Goal: Task Accomplishment & Management: Manage account settings

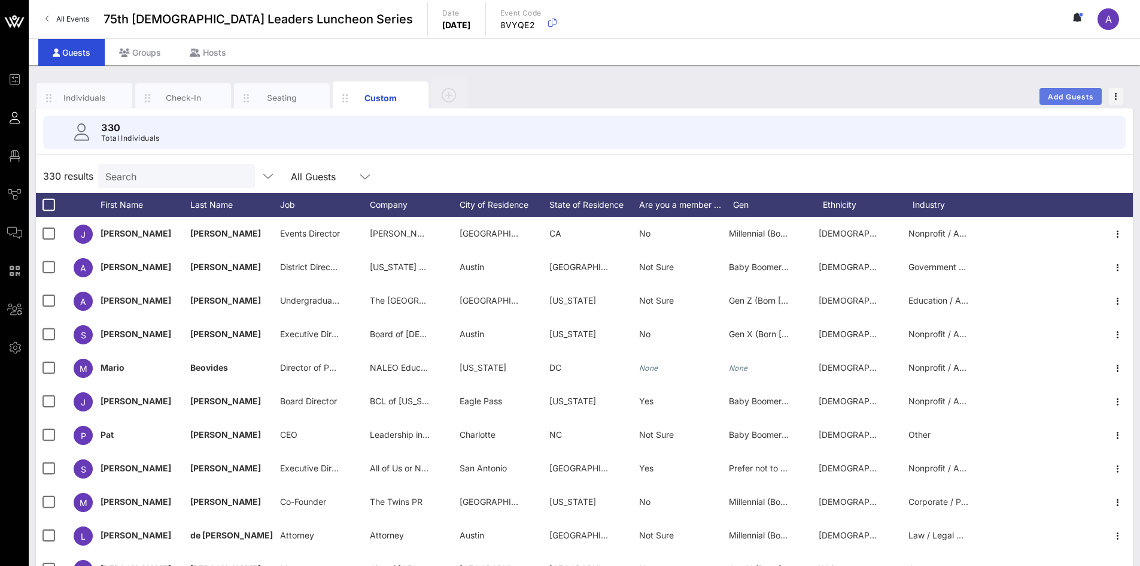
click at [757, 92] on span "Add Guests" at bounding box center [1071, 96] width 47 height 9
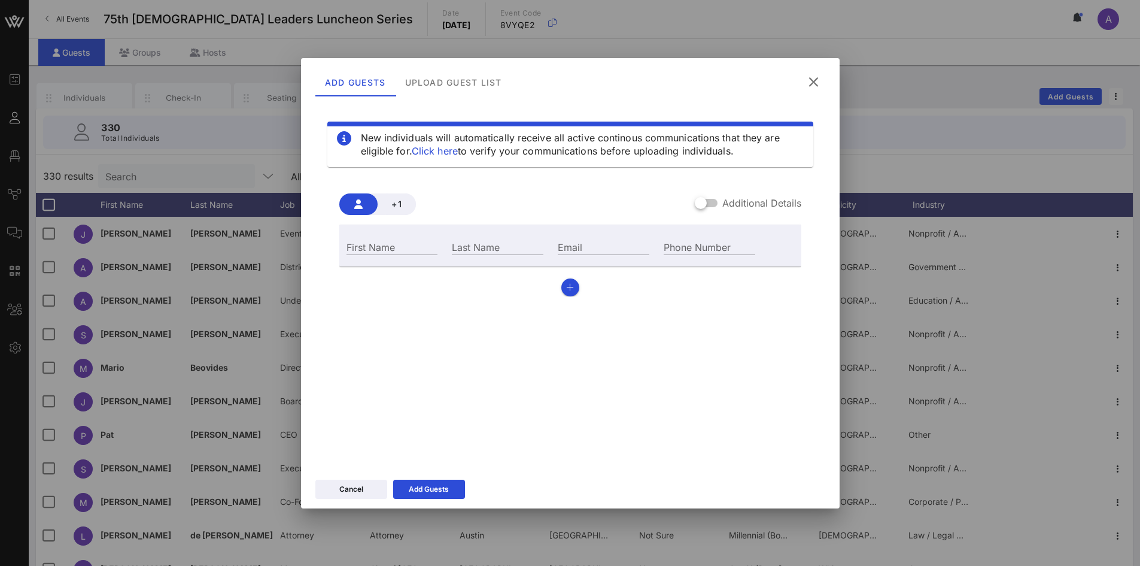
click at [372, 233] on div "First Name" at bounding box center [392, 245] width 106 height 32
click at [374, 241] on div "First Name" at bounding box center [393, 247] width 92 height 16
click at [398, 241] on input "First Name" at bounding box center [393, 247] width 92 height 16
paste input "[PERSON_NAME]"
type input "[PERSON_NAME]"
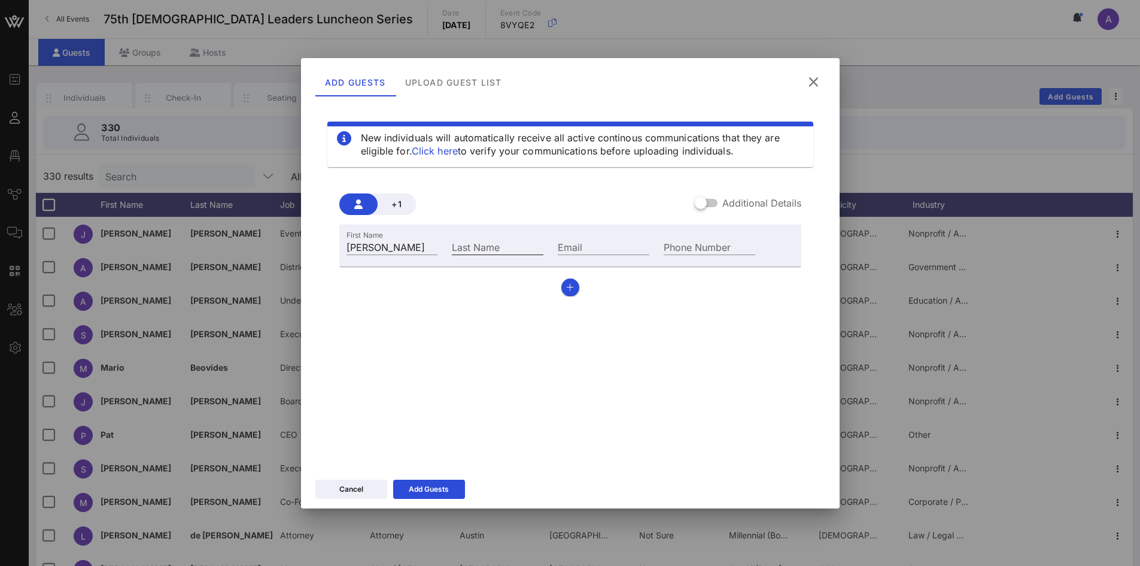
click at [487, 243] on div "Last Name" at bounding box center [498, 247] width 92 height 16
paste input "[PERSON_NAME]"
type input "[PERSON_NAME]"
click at [597, 245] on input "Email" at bounding box center [604, 247] width 92 height 16
paste input "[PERSON_NAME][EMAIL_ADDRESS][DOMAIN_NAME]"
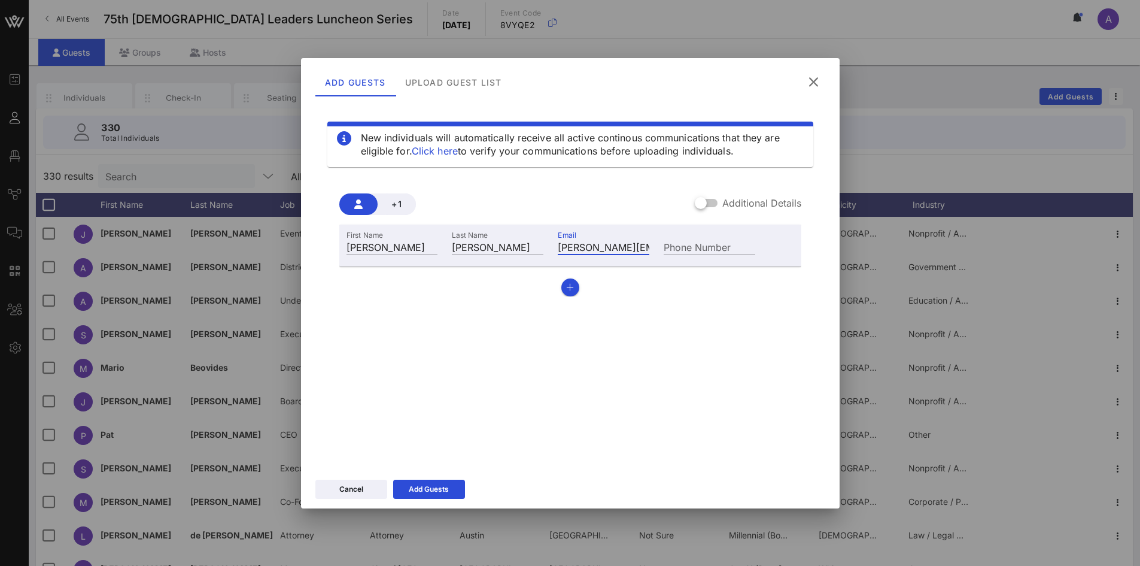
scroll to position [0, 84]
type input "[PERSON_NAME][EMAIL_ADDRESS][DOMAIN_NAME]"
click at [410, 397] on div "Add Guests" at bounding box center [429, 489] width 40 height 12
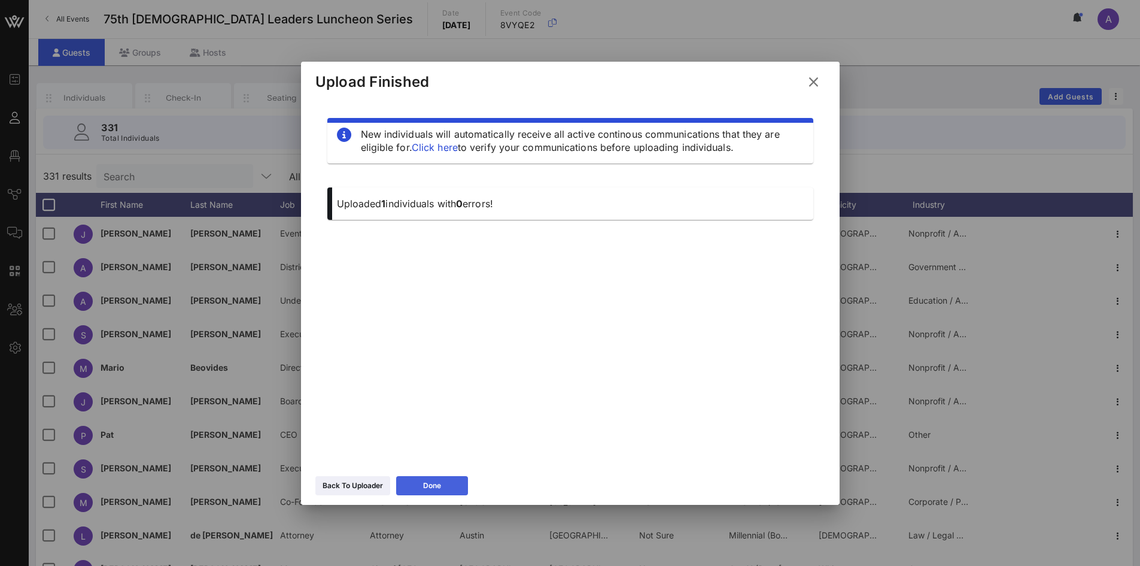
click at [449, 397] on button "Done" at bounding box center [432, 485] width 72 height 19
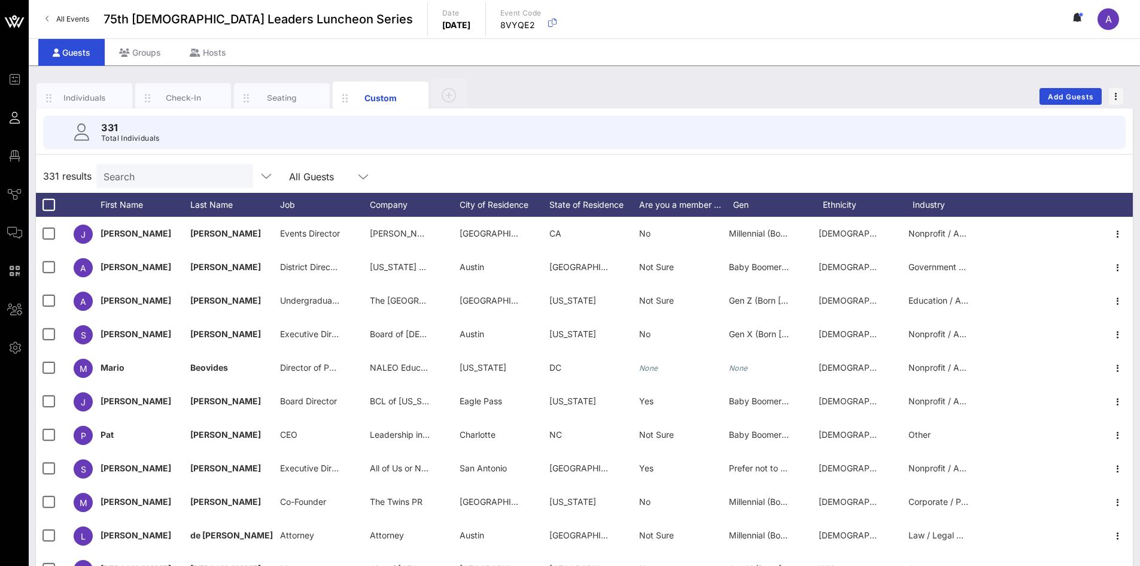
click at [161, 177] on input "Search" at bounding box center [174, 176] width 140 height 16
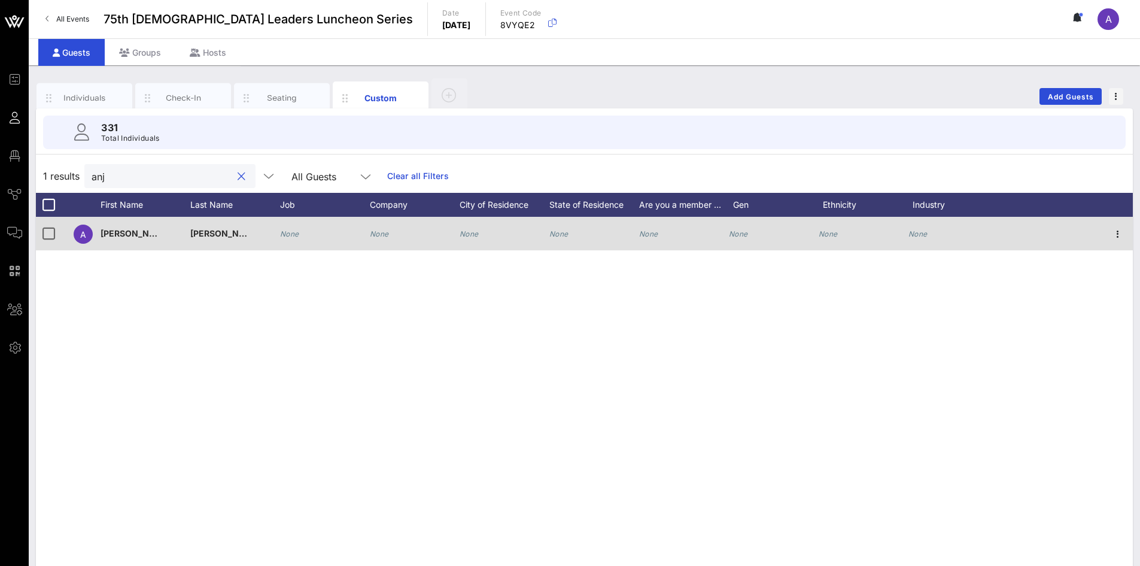
type input "anj"
click at [157, 223] on div "[PERSON_NAME]" at bounding box center [146, 240] width 90 height 47
click at [385, 233] on icon "None" at bounding box center [379, 233] width 19 height 9
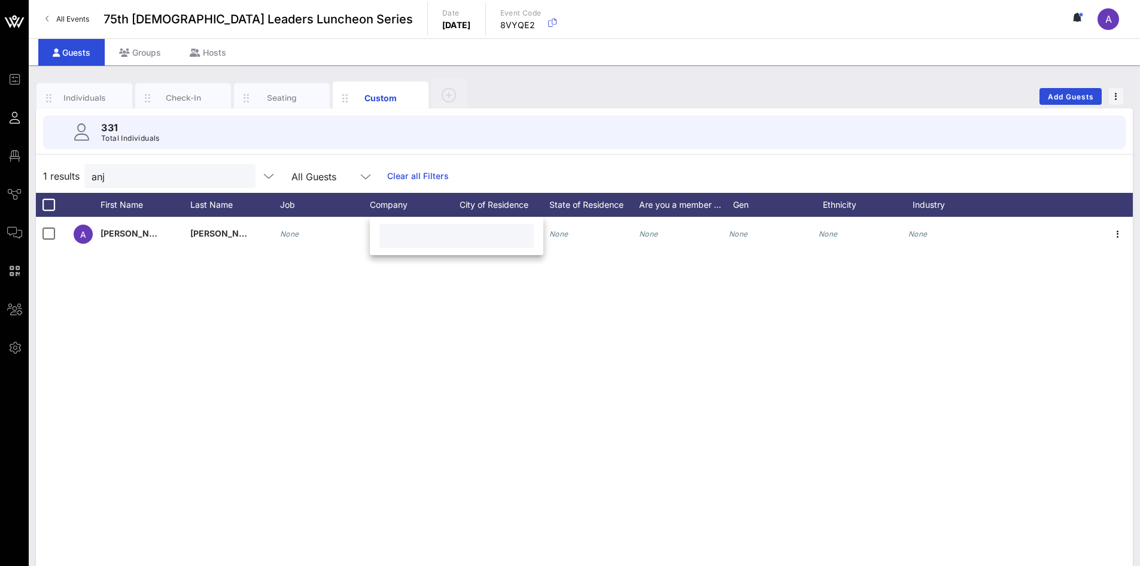
click at [409, 237] on input "text" at bounding box center [457, 236] width 140 height 16
paste input "Big Oak Tree Media"
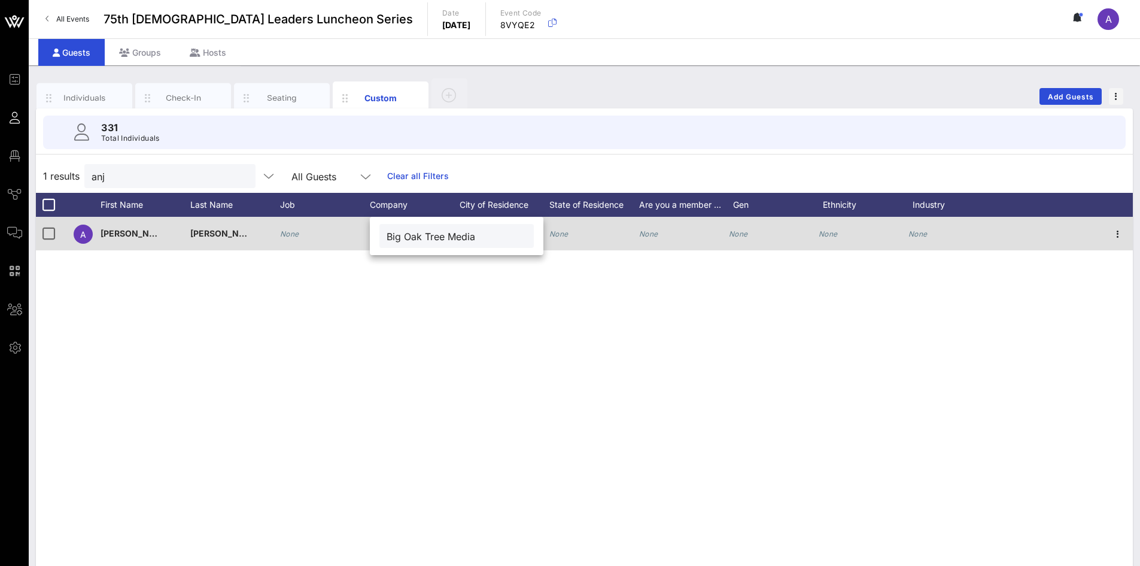
type input "Big Oak Tree Media"
click at [292, 235] on icon "None" at bounding box center [289, 233] width 19 height 9
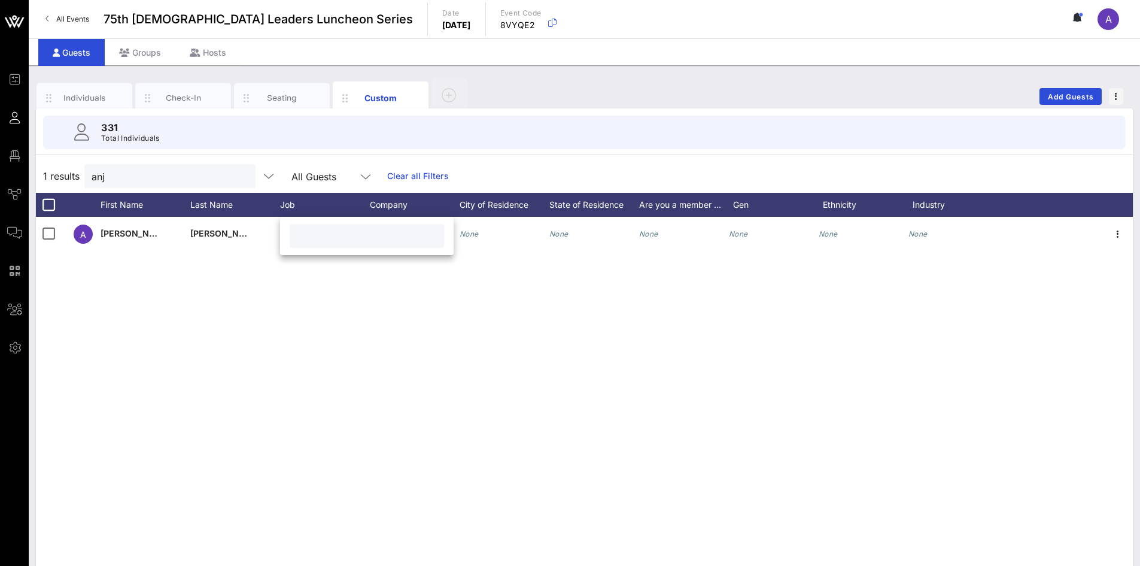
click at [372, 238] on input "text" at bounding box center [367, 236] width 140 height 16
paste input "Co-Founder"
type input "Co-Founder"
click at [665, 359] on div "A [PERSON_NAME] None None None None None None None None" at bounding box center [584, 396] width 1097 height 359
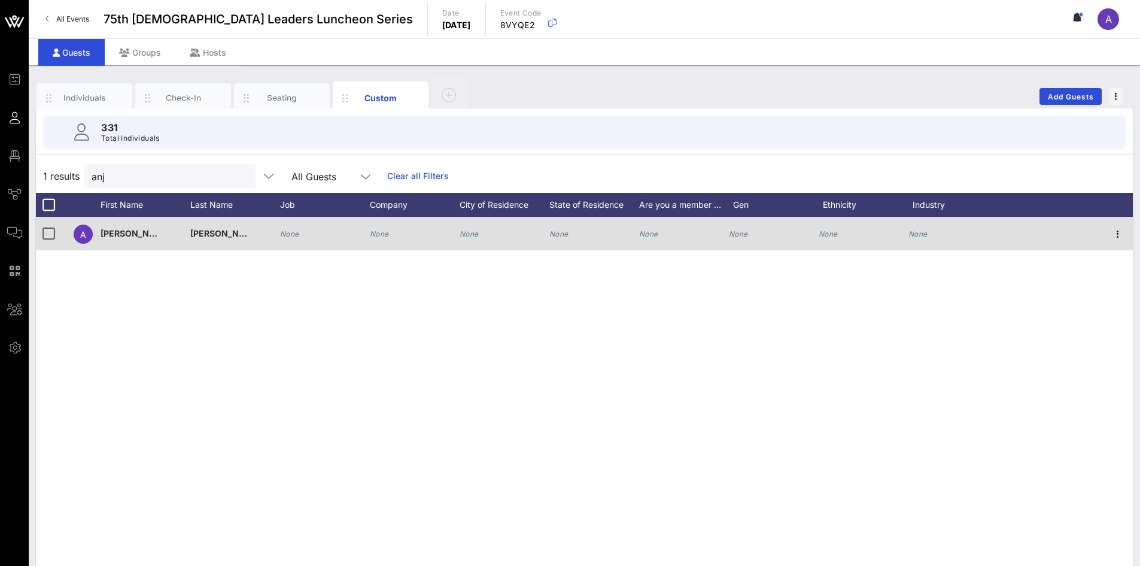
click at [381, 237] on icon "None" at bounding box center [379, 233] width 19 height 9
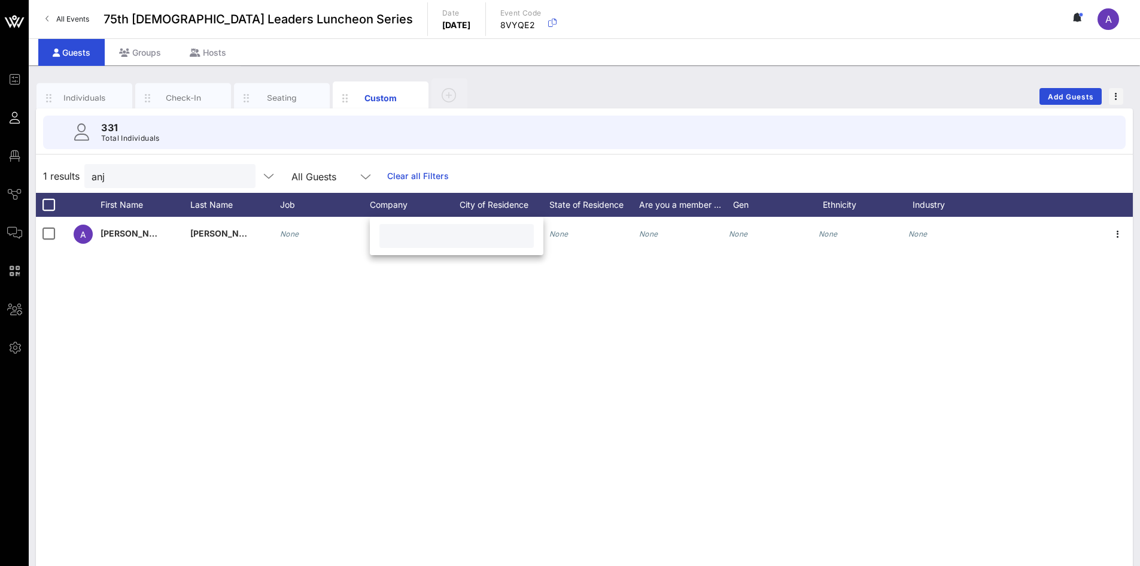
click at [406, 226] on div at bounding box center [457, 236] width 140 height 24
paste input "Big Oak Tree Media"
type input "Big Oak Tree Media"
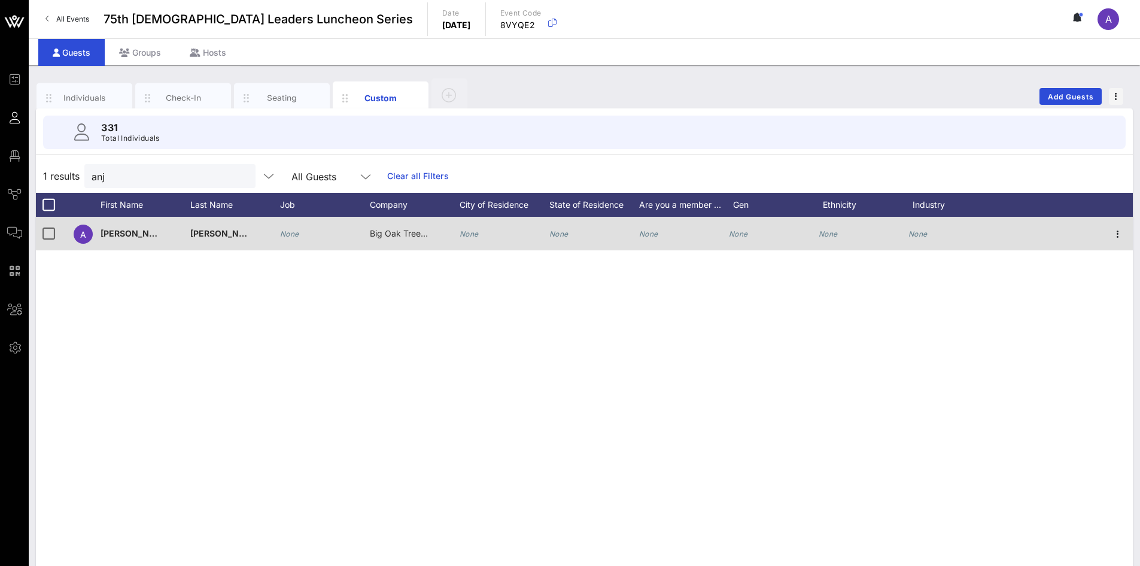
click at [291, 235] on icon "None" at bounding box center [289, 233] width 19 height 9
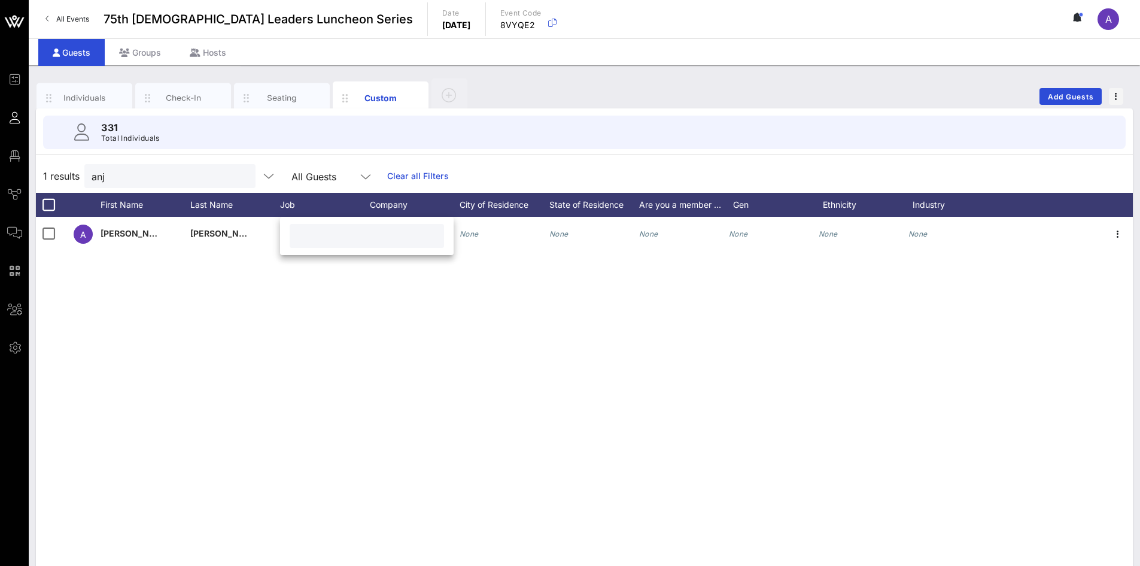
paste input "Co-Founder"
type input "Co-Founder"
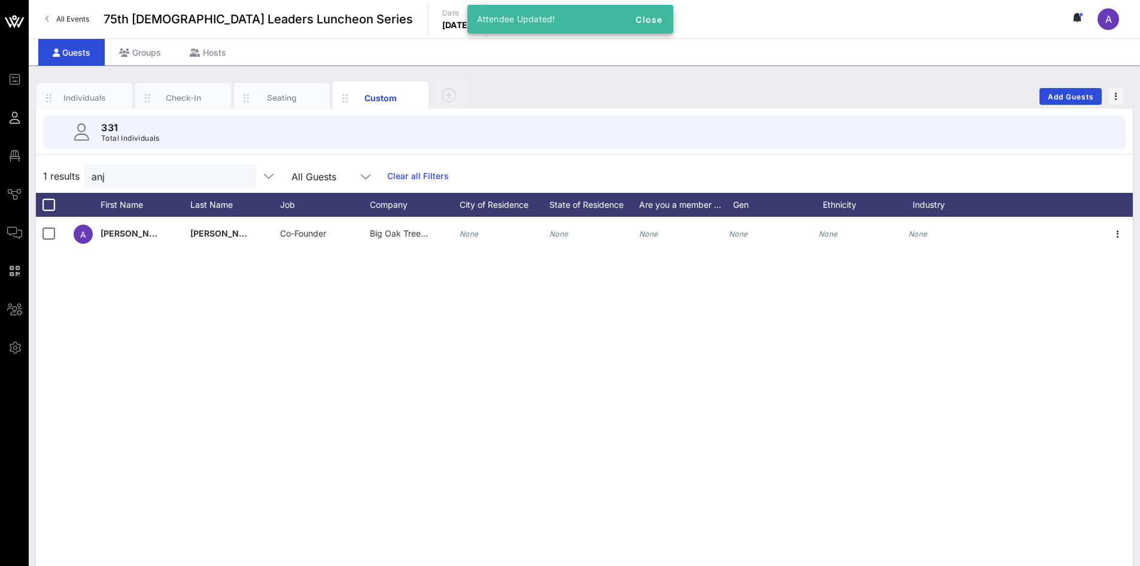
click at [389, 331] on div "A [PERSON_NAME] Co-Founder Big Oak Tree Media None None None None None None" at bounding box center [584, 396] width 1097 height 359
click at [234, 173] on div at bounding box center [241, 176] width 14 height 14
click at [238, 174] on button "clear icon" at bounding box center [242, 177] width 8 height 12
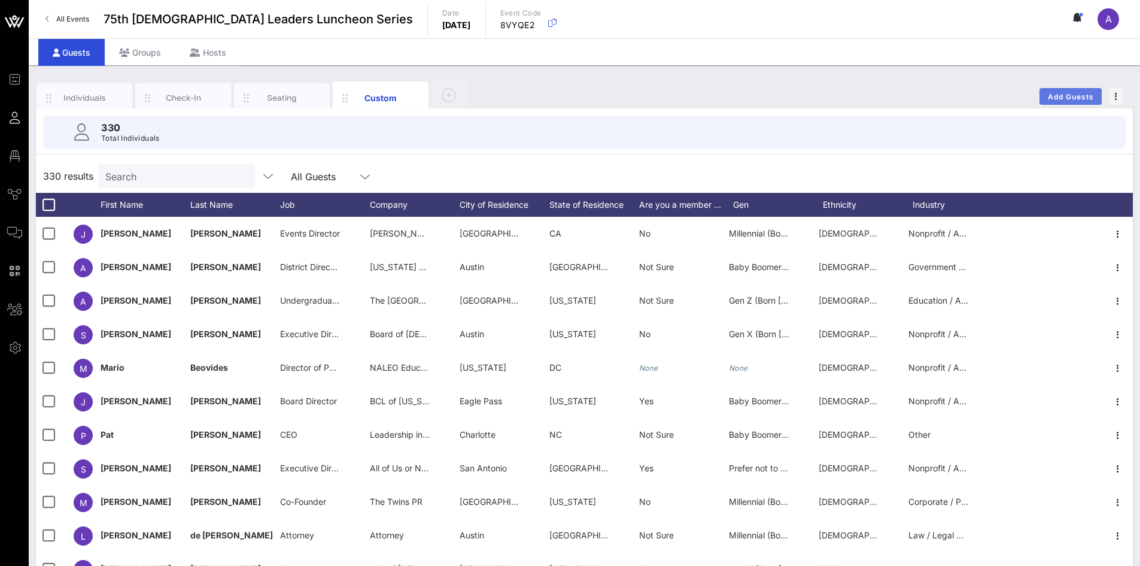
click at [757, 94] on span "Add Guests" at bounding box center [1071, 96] width 47 height 9
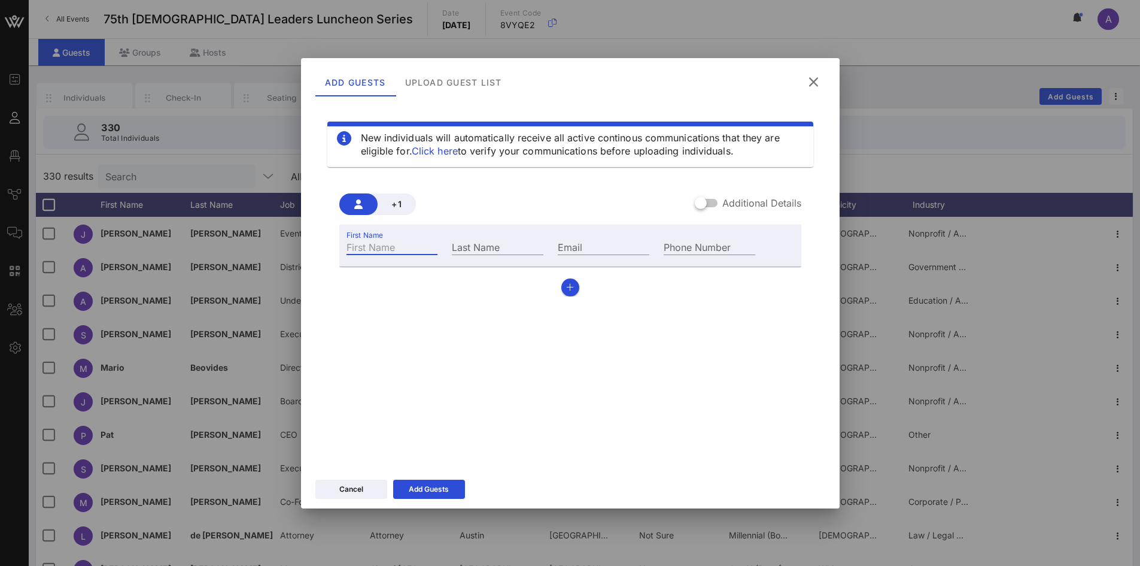
click at [395, 247] on input "First Name" at bounding box center [393, 247] width 92 height 16
type input "[PERSON_NAME]"
type input "D"
type input "[PERSON_NAME]"
click at [414, 397] on button "Add Guests" at bounding box center [429, 489] width 72 height 19
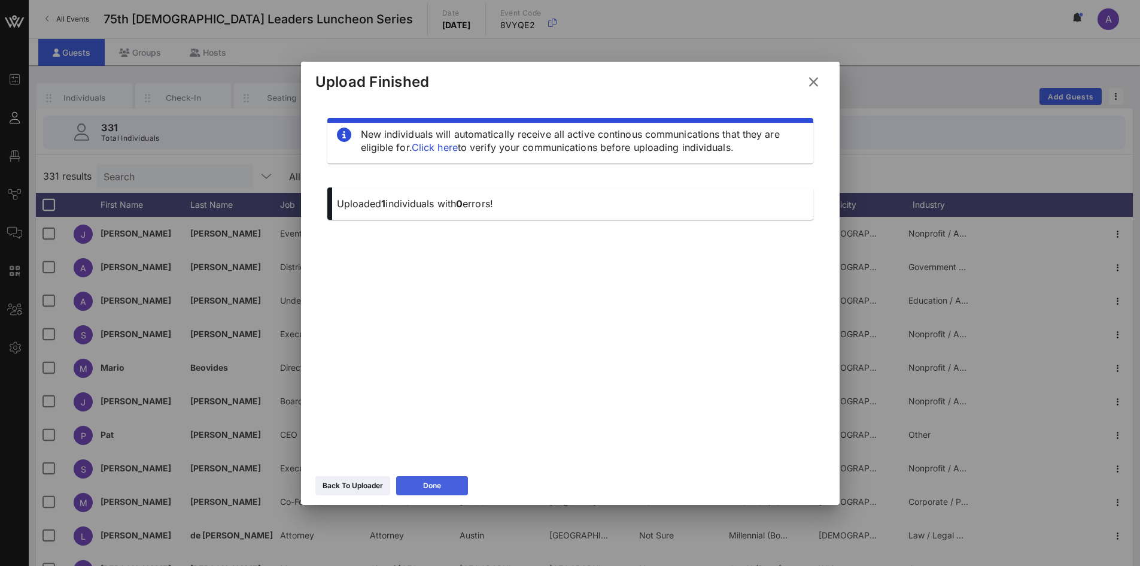
click at [414, 397] on button "Done" at bounding box center [432, 485] width 72 height 19
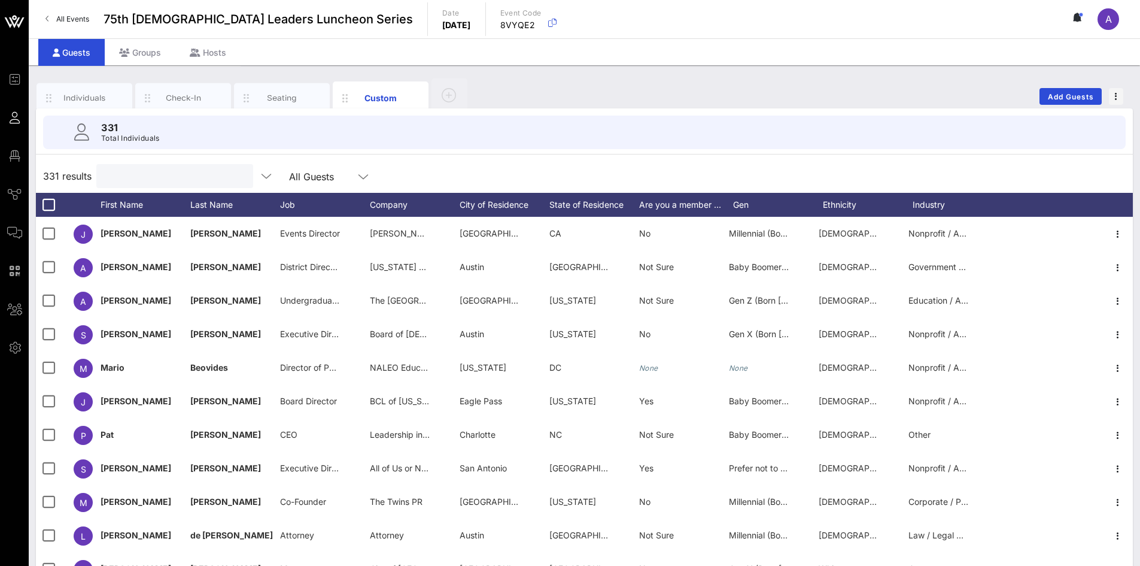
click at [208, 177] on input "text" at bounding box center [174, 176] width 140 height 16
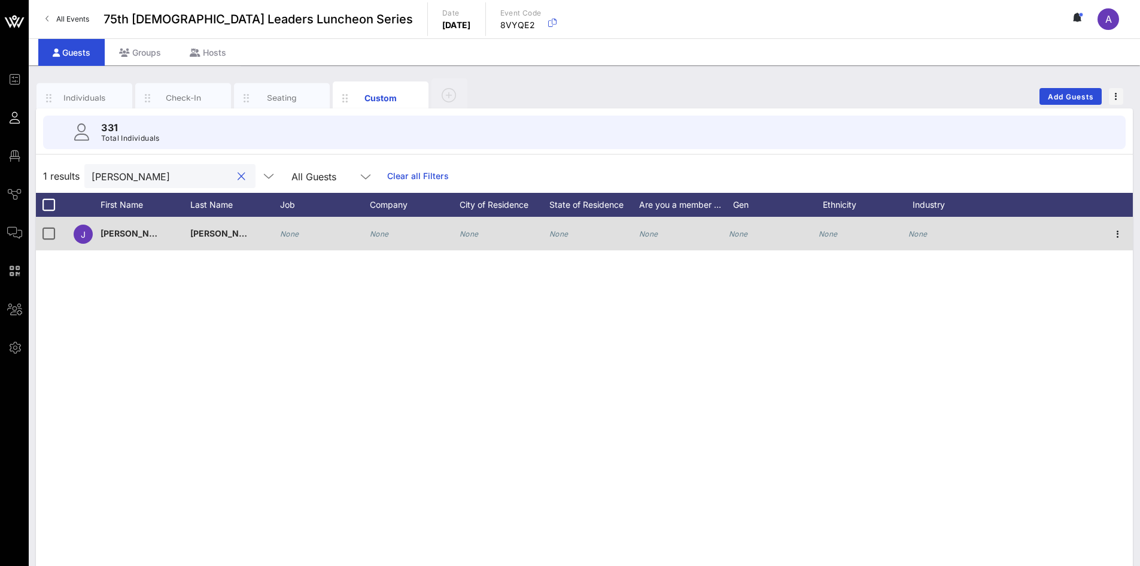
type input "[PERSON_NAME]"
click at [287, 228] on div "None" at bounding box center [289, 234] width 19 height 34
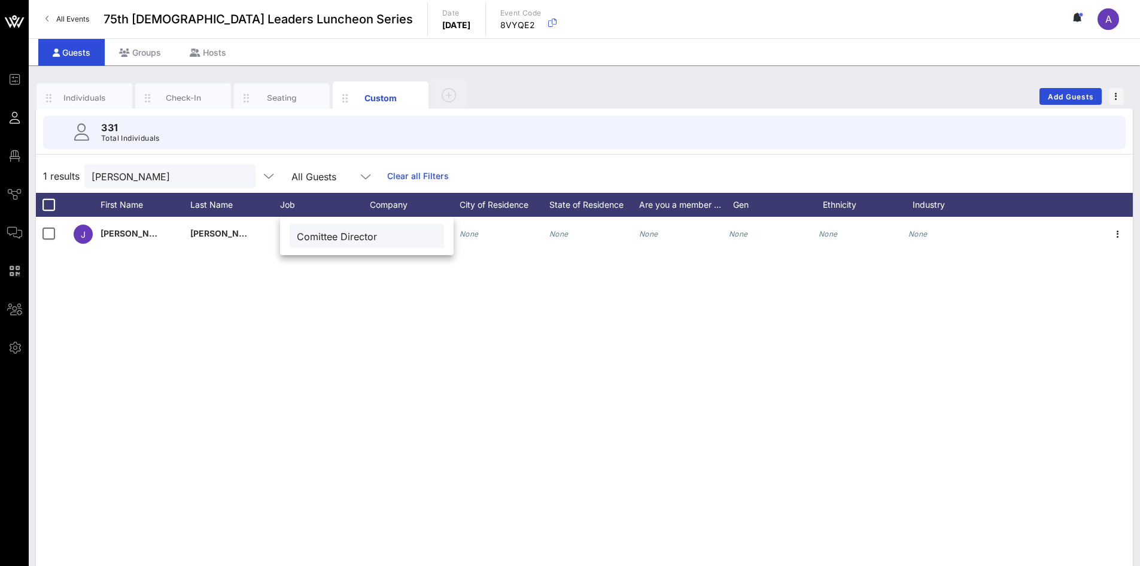
click at [312, 236] on input "Comittee Director" at bounding box center [367, 236] width 140 height 16
type input "Committee Director"
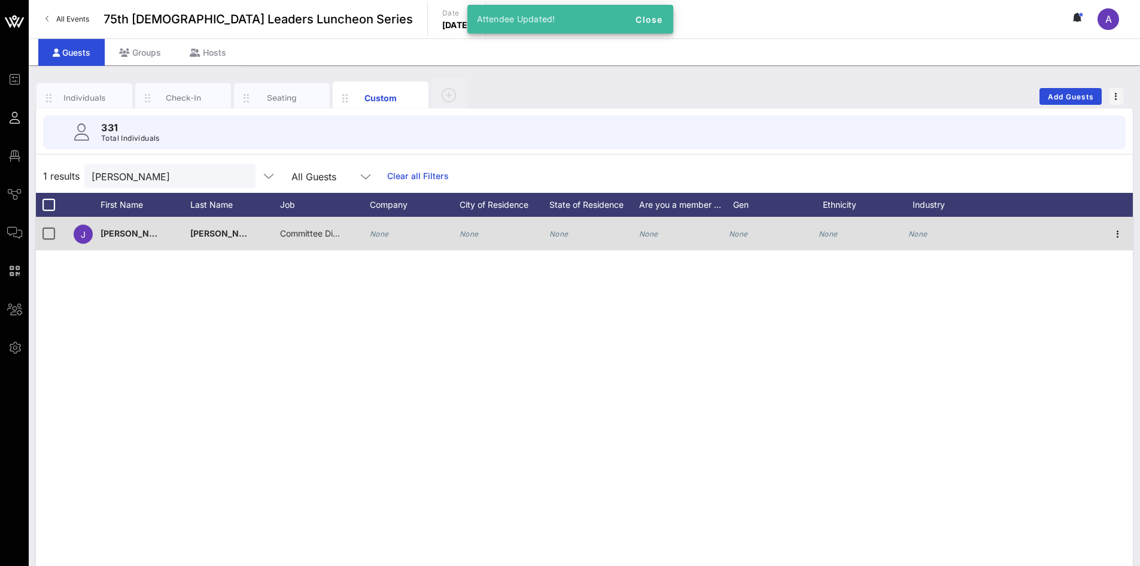
click at [387, 231] on icon "None" at bounding box center [379, 233] width 19 height 9
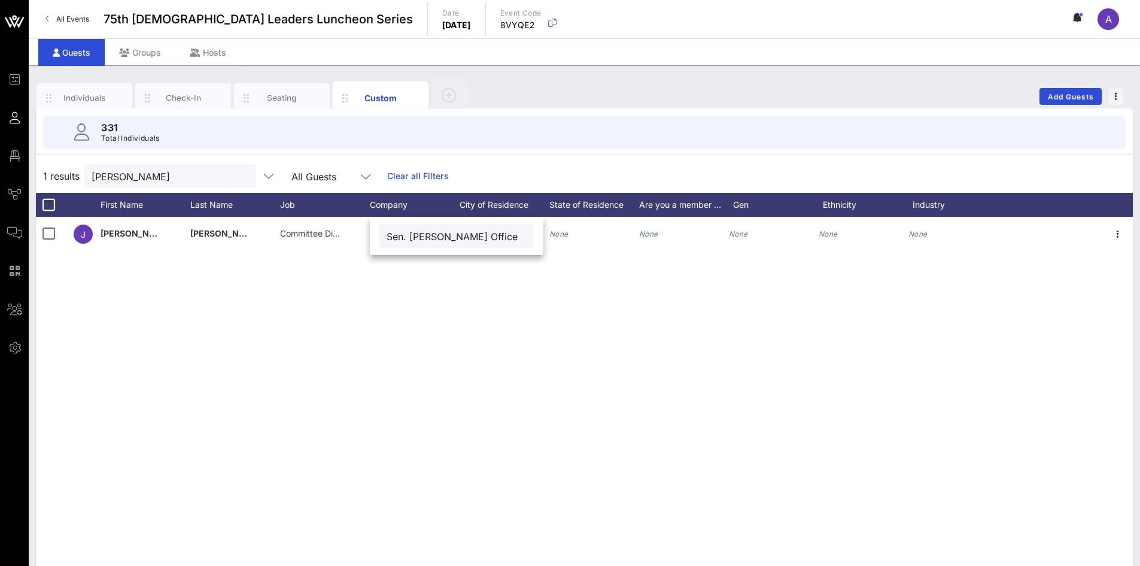
type input "Sen. [PERSON_NAME] Office"
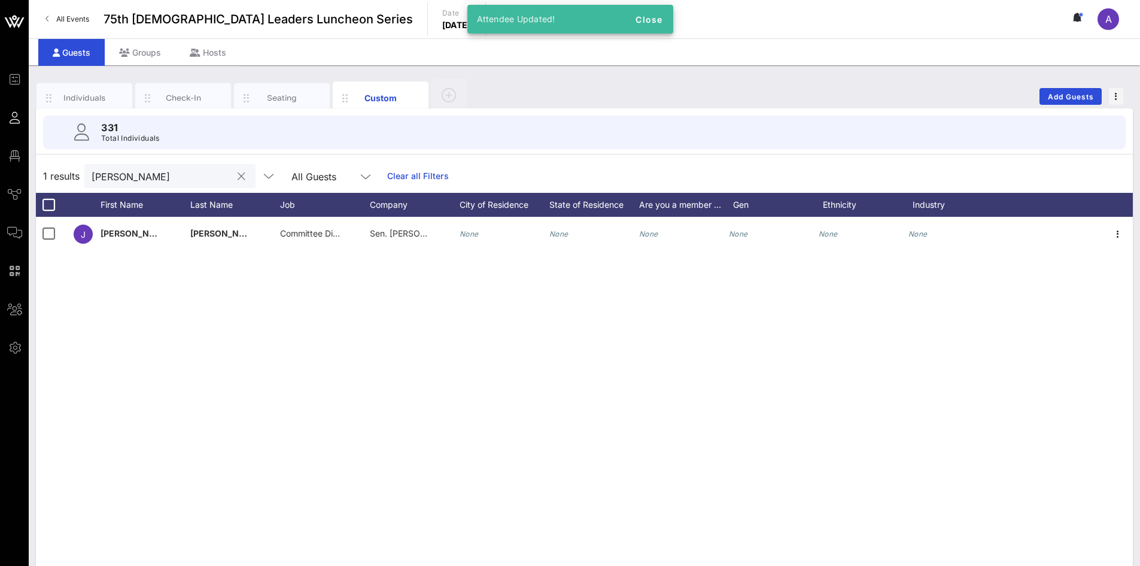
click at [238, 177] on button "clear icon" at bounding box center [242, 177] width 8 height 12
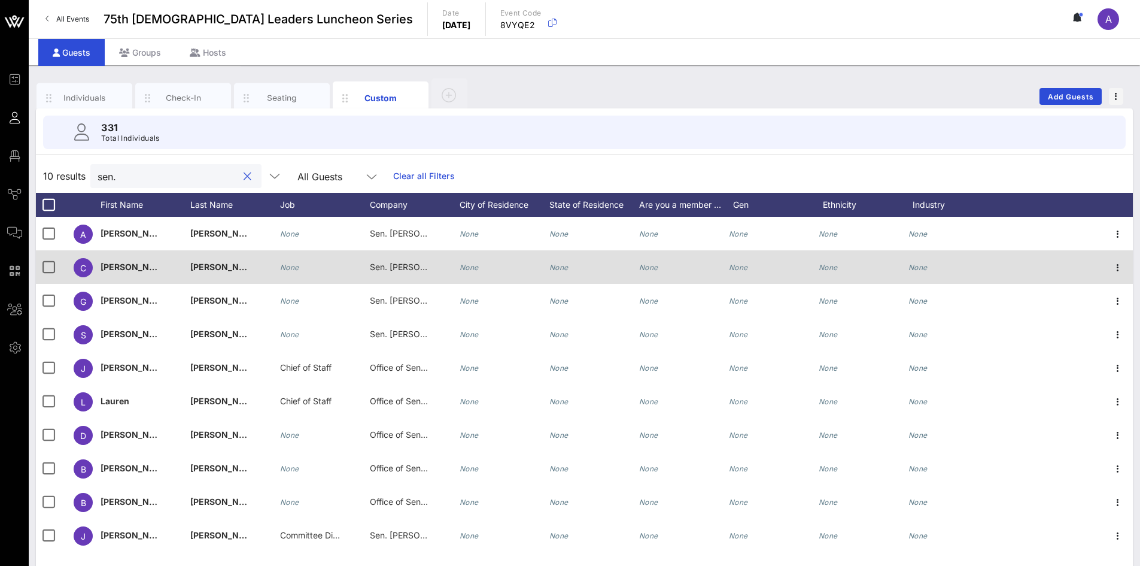
type input "sen."
click at [385, 265] on span "Sen. [PERSON_NAME] Staff" at bounding box center [425, 267] width 110 height 10
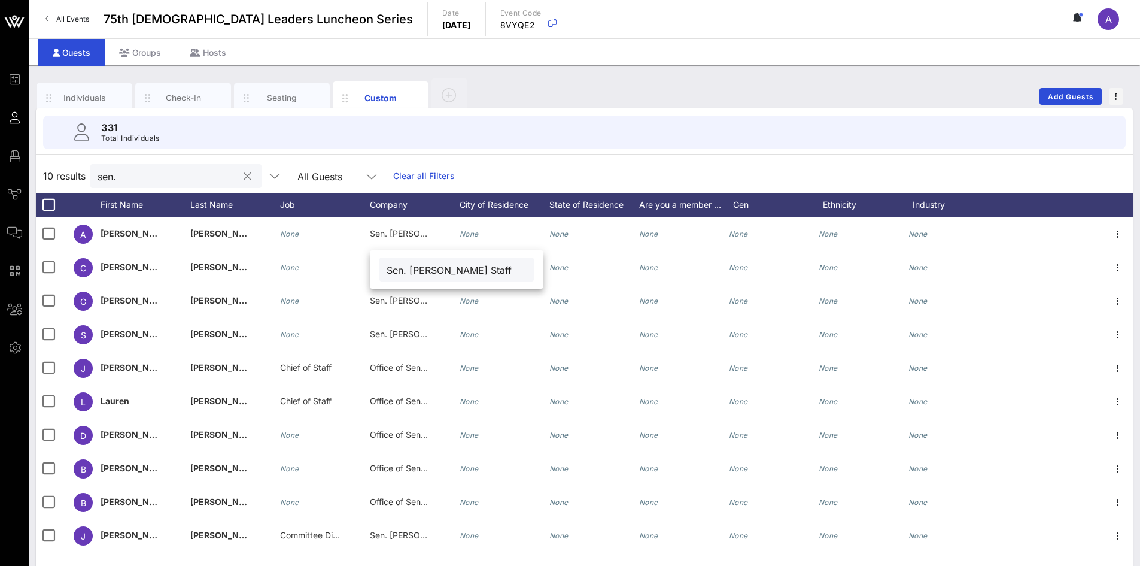
click at [549, 91] on div "Individuals Check-In Seating Custom Add Guests" at bounding box center [584, 96] width 1097 height 38
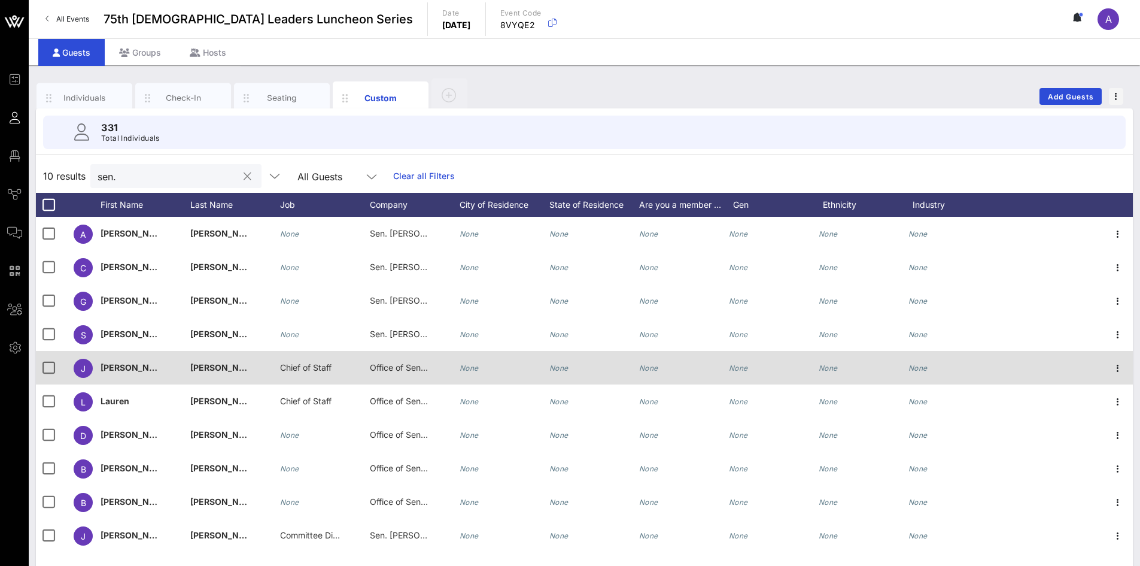
click at [383, 374] on div "Office of Sen. [PERSON_NAME]" at bounding box center [400, 368] width 60 height 34
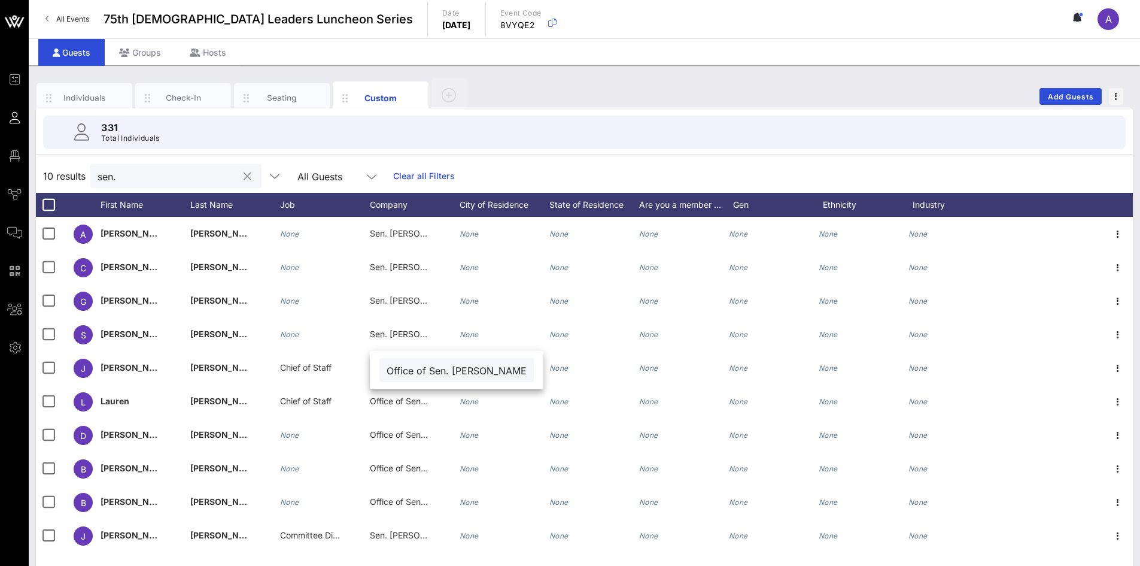
scroll to position [0, 3]
click at [587, 86] on div "Individuals Check-In Seating Custom Add Guests" at bounding box center [584, 96] width 1097 height 38
click at [179, 176] on input "sen." at bounding box center [168, 176] width 140 height 16
click at [244, 175] on button "clear icon" at bounding box center [248, 177] width 8 height 12
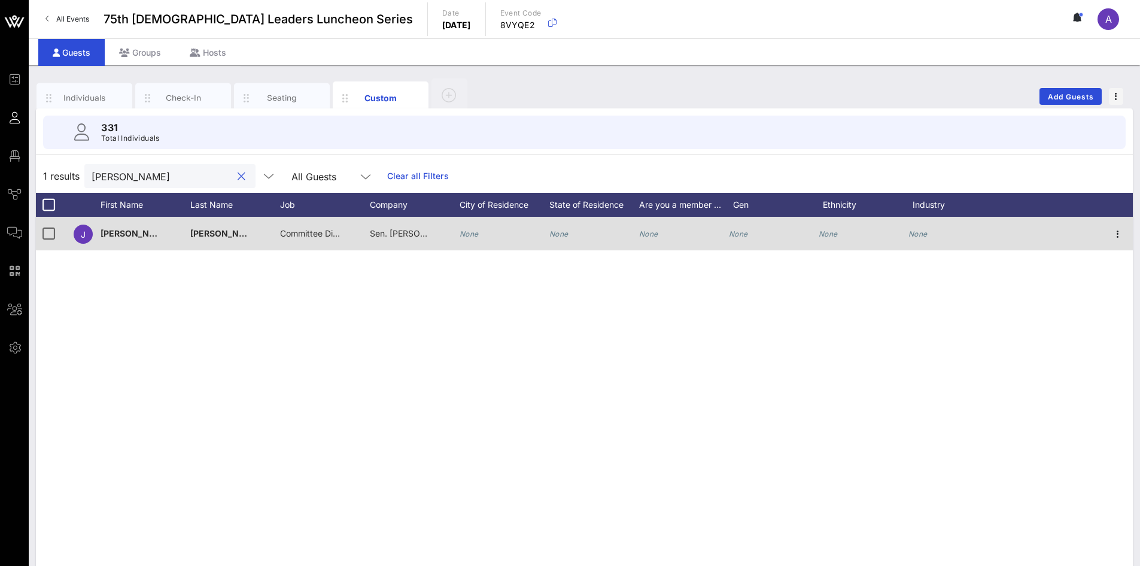
type input "[PERSON_NAME]"
click at [426, 231] on span "Sen. [PERSON_NAME] Office" at bounding box center [427, 233] width 114 height 10
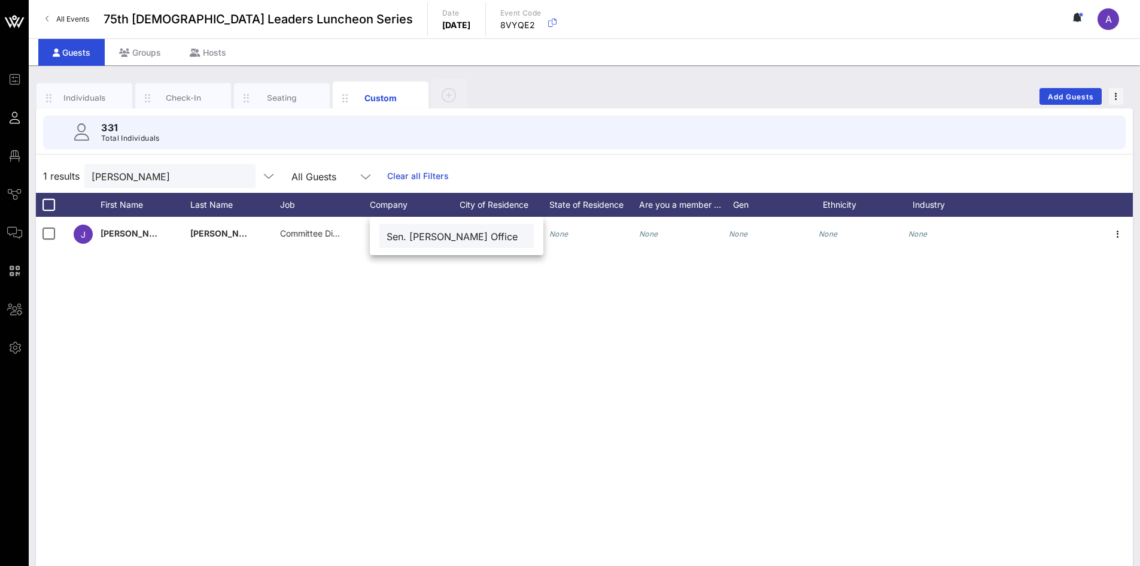
drag, startPoint x: 486, startPoint y: 235, endPoint x: 444, endPoint y: 237, distance: 41.9
click at [444, 236] on input "Sen. [PERSON_NAME] Office" at bounding box center [457, 236] width 140 height 16
click at [386, 237] on div "Sen. [PERSON_NAME]" at bounding box center [457, 236] width 154 height 24
drag, startPoint x: 386, startPoint y: 237, endPoint x: 399, endPoint y: 244, distance: 14.2
click at [399, 244] on div "Sen. [PERSON_NAME]" at bounding box center [457, 236] width 154 height 24
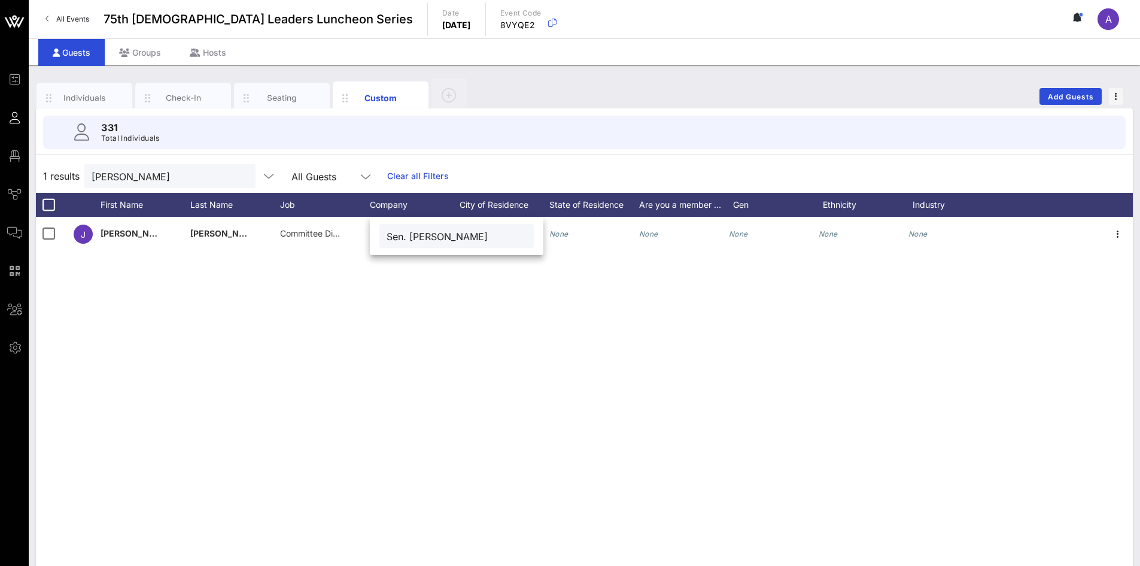
click at [388, 233] on input "Sen. [PERSON_NAME]" at bounding box center [457, 236] width 140 height 16
type input "Office of Sen. [PERSON_NAME]"
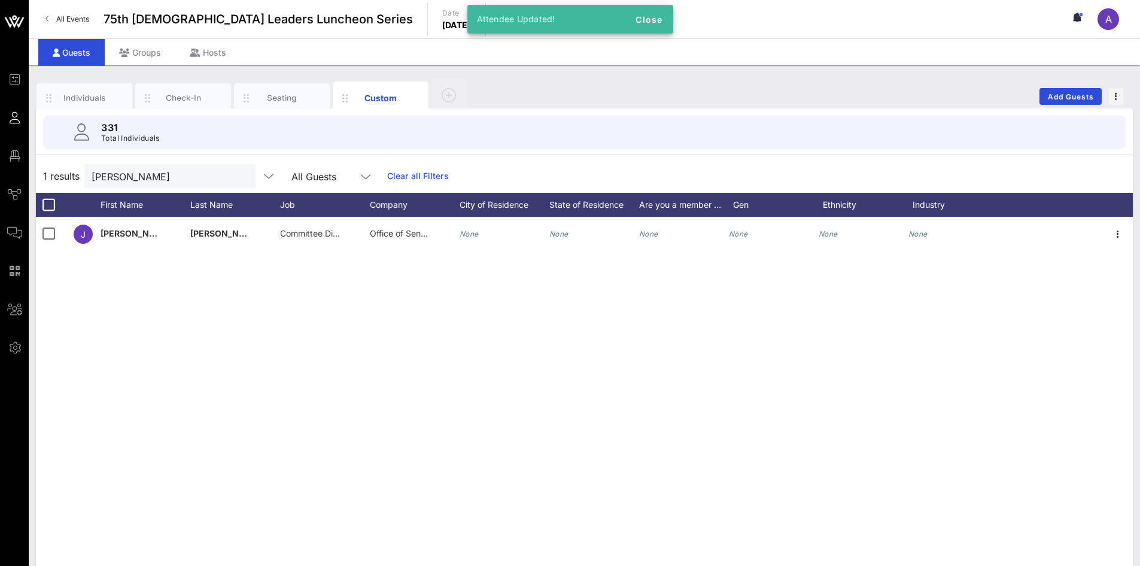
click at [234, 176] on div at bounding box center [241, 176] width 14 height 14
click at [234, 174] on div at bounding box center [241, 176] width 14 height 14
click at [238, 177] on button "clear icon" at bounding box center [242, 177] width 8 height 12
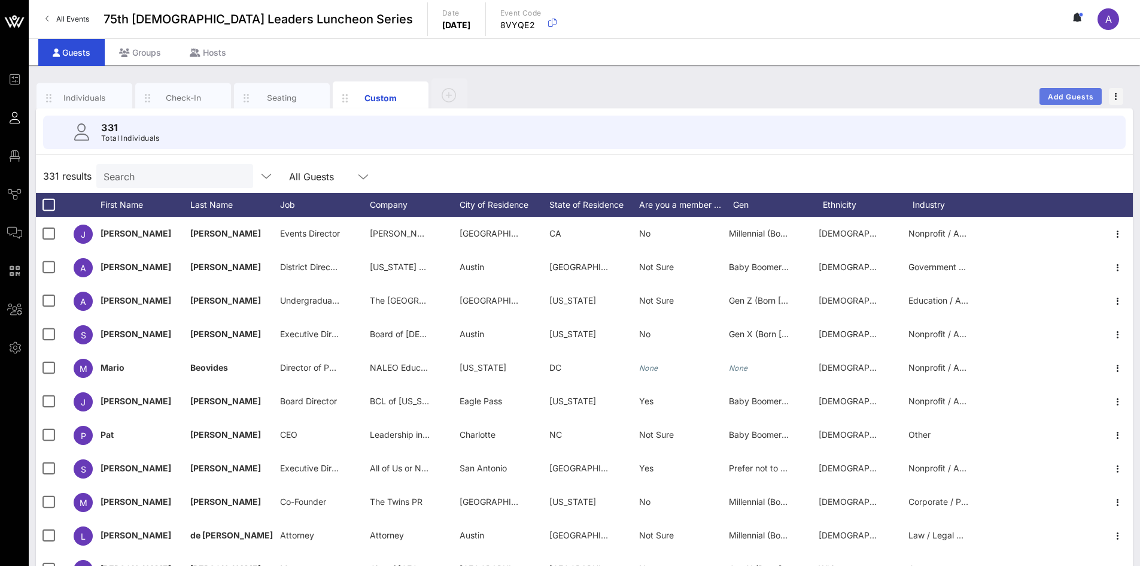
click at [757, 93] on span "Add Guests" at bounding box center [1071, 96] width 47 height 9
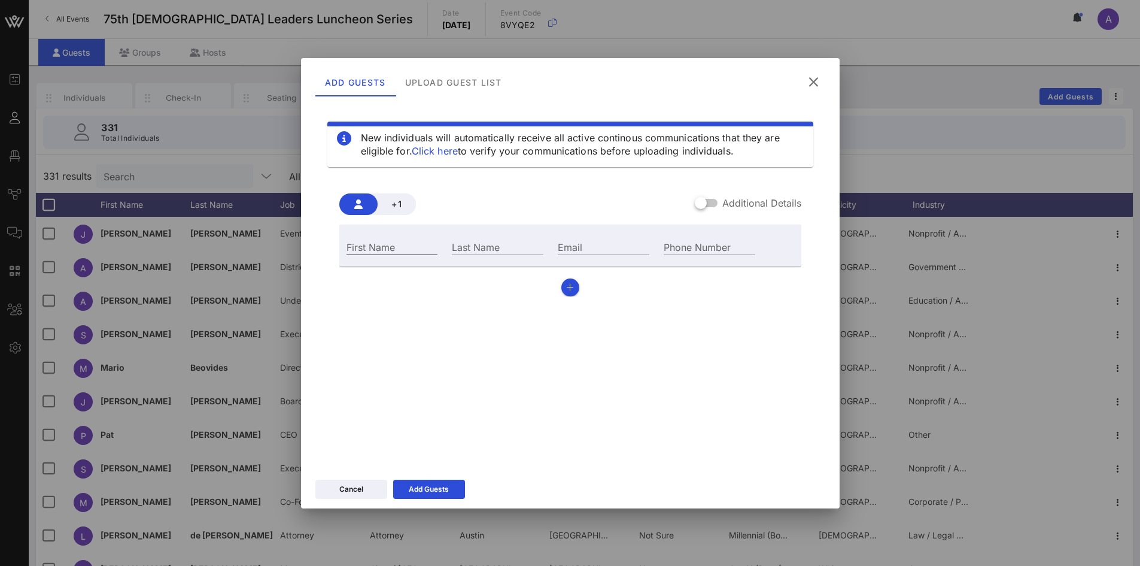
click at [372, 247] on input "First Name" at bounding box center [393, 247] width 92 height 16
type input "[PERSON_NAME]"
click at [466, 187] on div "+1 Additional Details First Name [PERSON_NAME] Last Name [PERSON_NAME] Email Ph…" at bounding box center [570, 240] width 486 height 132
drag, startPoint x: 478, startPoint y: 193, endPoint x: 745, endPoint y: 347, distance: 307.9
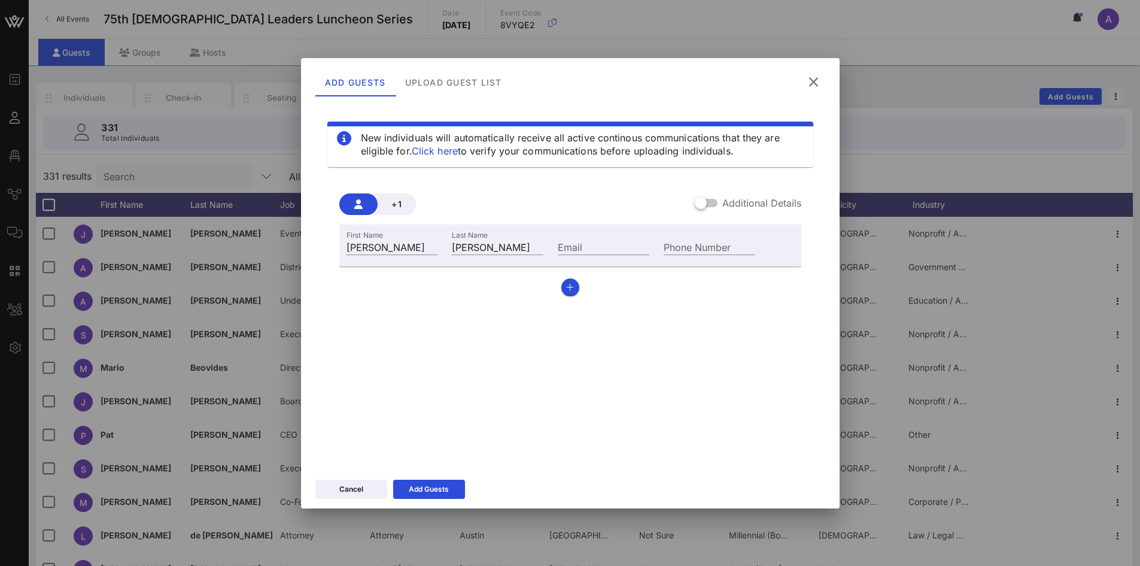
click at [757, 353] on div "New individuals will automatically receive all active continous communications …" at bounding box center [570, 281] width 510 height 359
click at [574, 289] on button "button" at bounding box center [571, 287] width 18 height 18
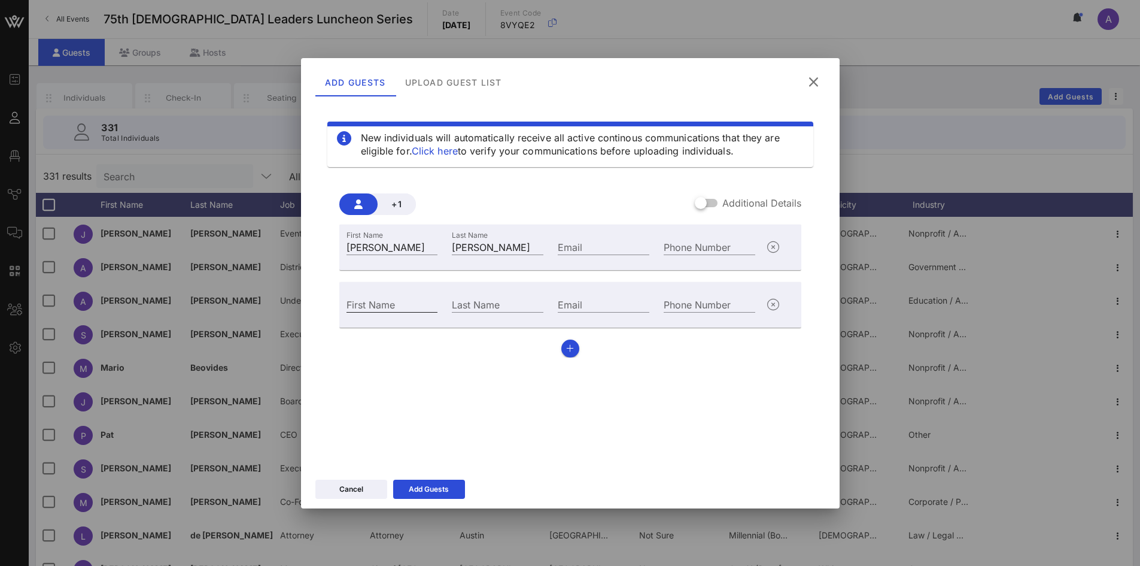
click at [361, 305] on input "First Name" at bounding box center [393, 304] width 92 height 16
type input "[PERSON_NAME]"
click at [438, 397] on button "Add Guests" at bounding box center [429, 489] width 72 height 19
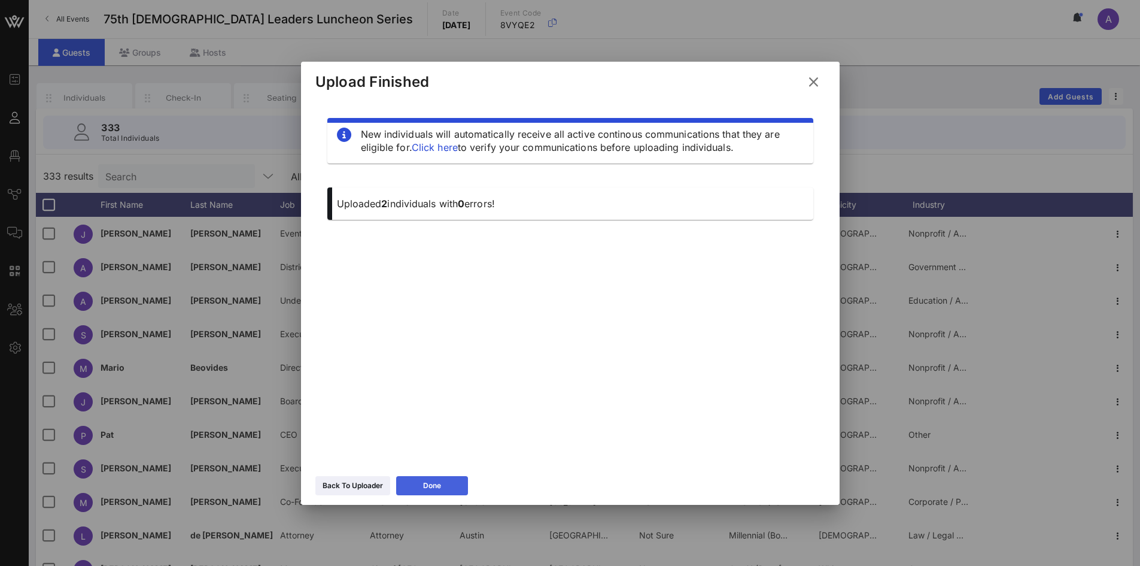
click at [417, 397] on button "Done" at bounding box center [432, 485] width 72 height 19
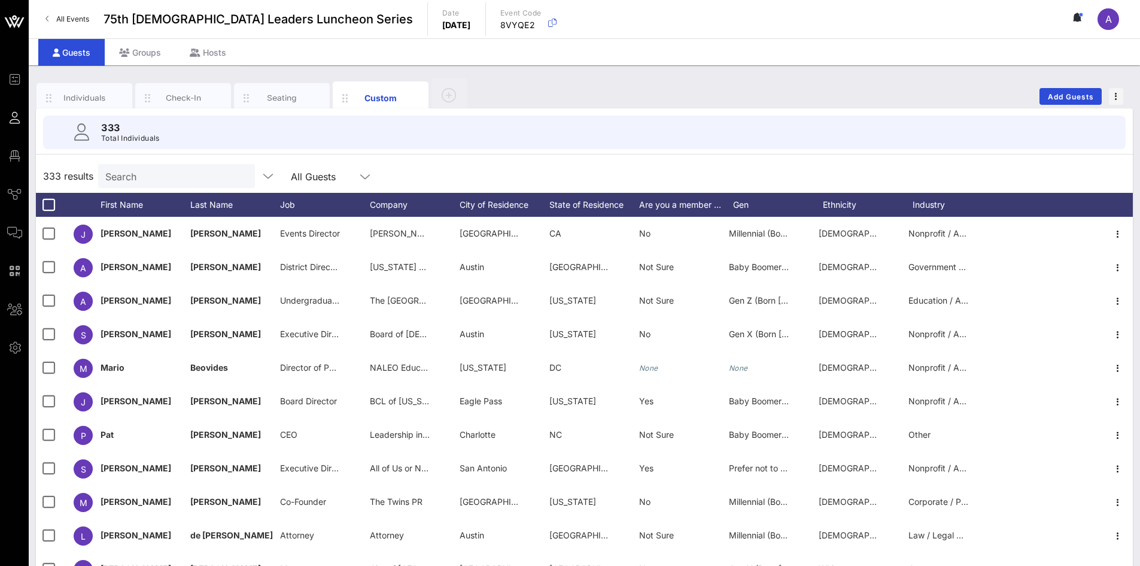
click at [162, 168] on input "Search" at bounding box center [175, 176] width 140 height 16
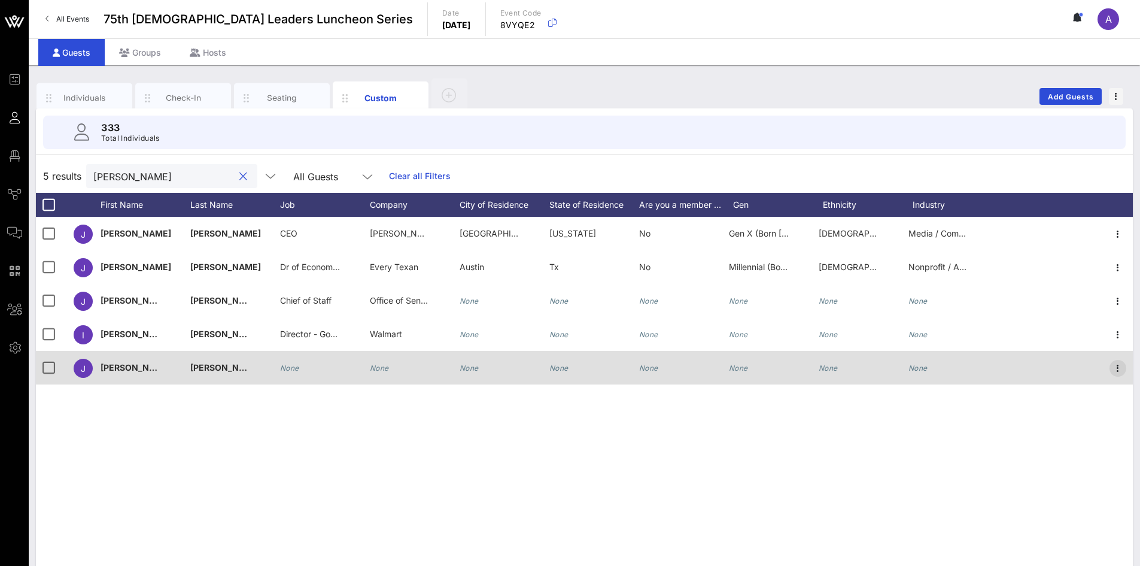
type input "[PERSON_NAME]"
click at [757, 367] on icon "button" at bounding box center [1118, 368] width 14 height 14
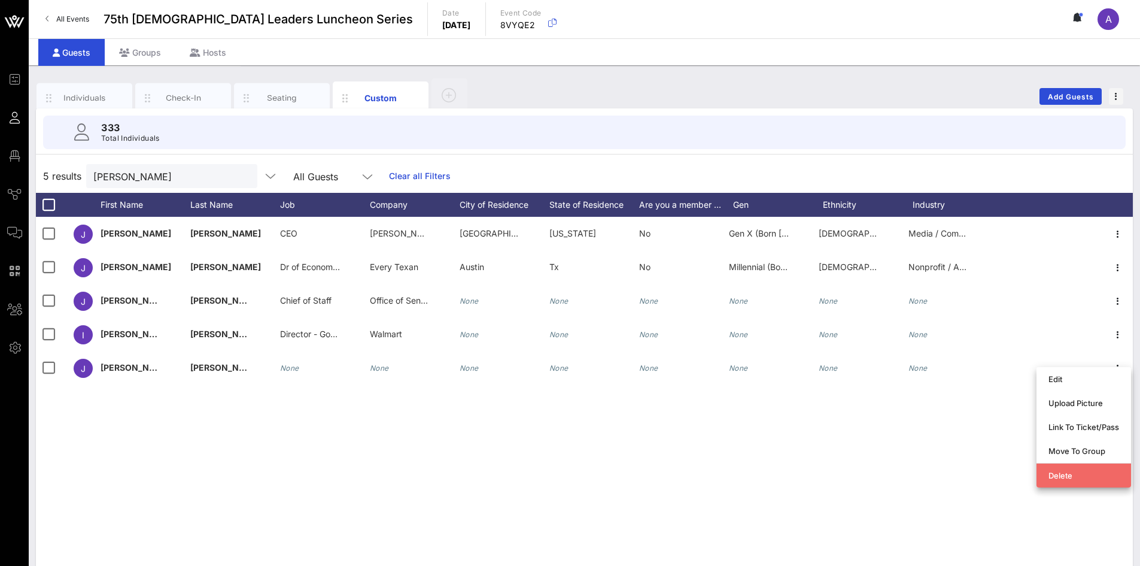
click at [757, 397] on div "Delete" at bounding box center [1084, 476] width 71 height 10
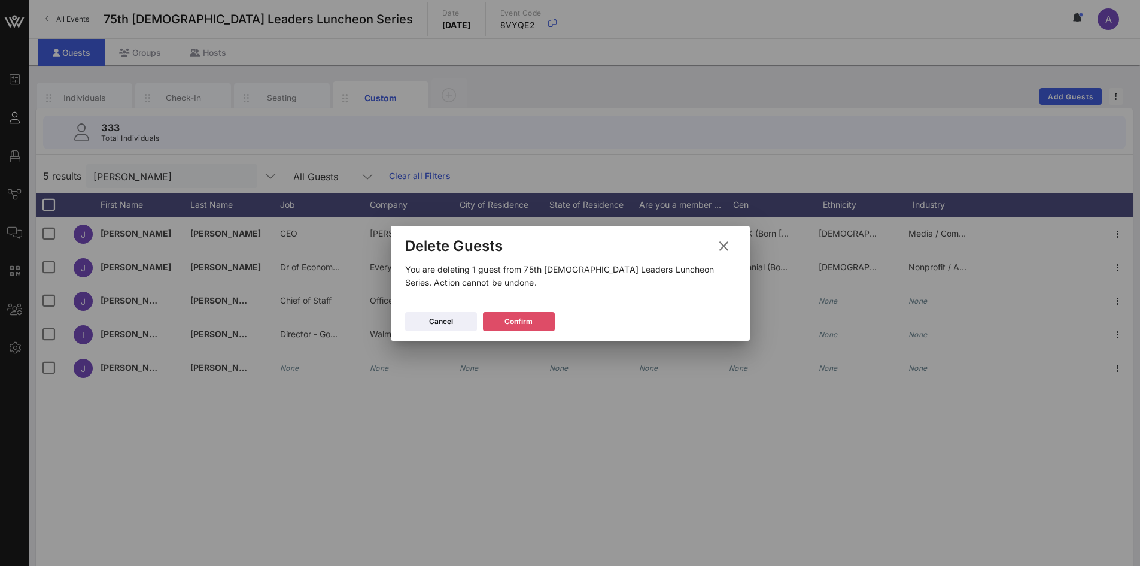
click at [529, 321] on div "Confirm" at bounding box center [519, 321] width 28 height 12
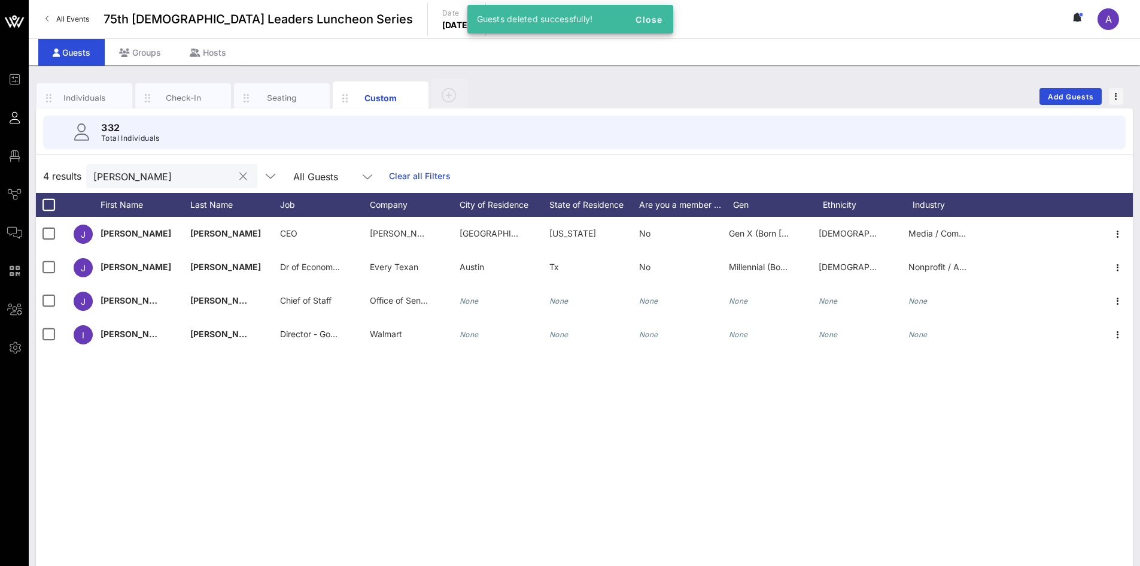
click at [178, 172] on input "[PERSON_NAME]" at bounding box center [163, 176] width 140 height 16
click at [239, 174] on button "clear icon" at bounding box center [243, 177] width 8 height 12
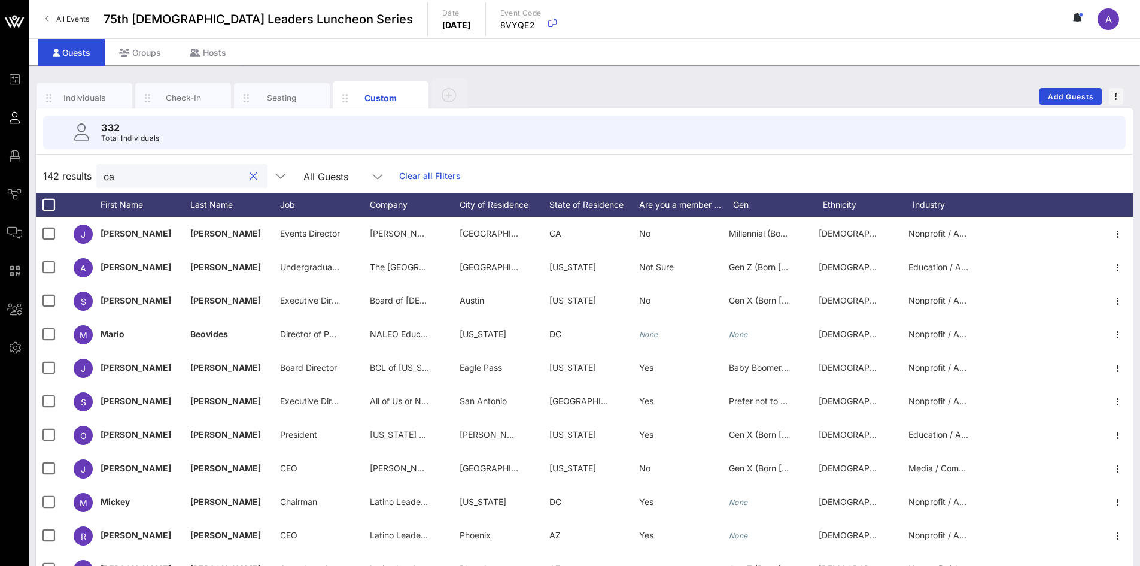
type input "c"
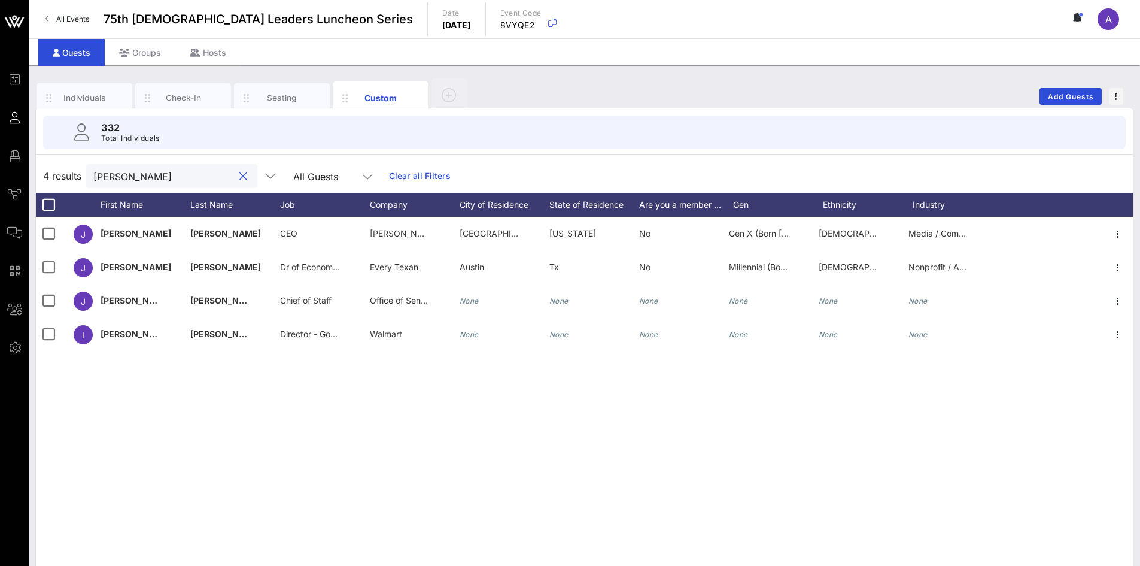
type input "[PERSON_NAME]"
